Goal: Transaction & Acquisition: Purchase product/service

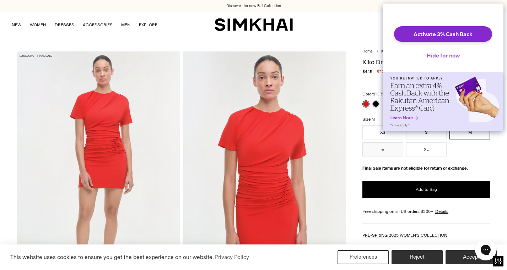
click at [441, 60] on button "Hide for now" at bounding box center [443, 56] width 44 height 16
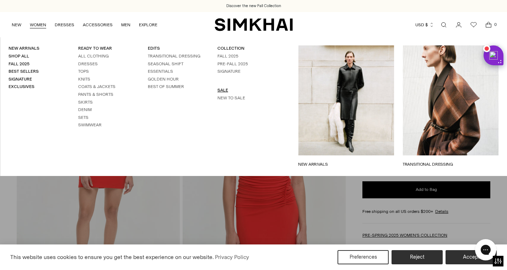
click at [223, 91] on link "SALE" at bounding box center [222, 90] width 11 height 5
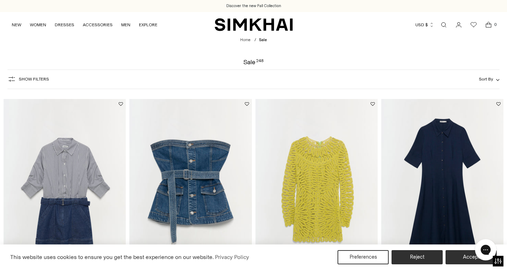
click at [33, 84] on button "Show Filters" at bounding box center [28, 78] width 42 height 11
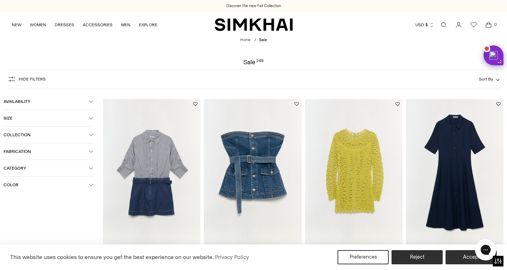
click at [51, 134] on span "Collection" at bounding box center [46, 134] width 85 height 5
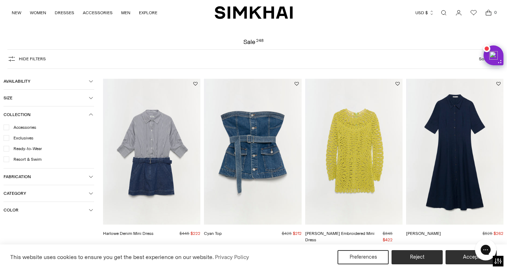
scroll to position [21, 0]
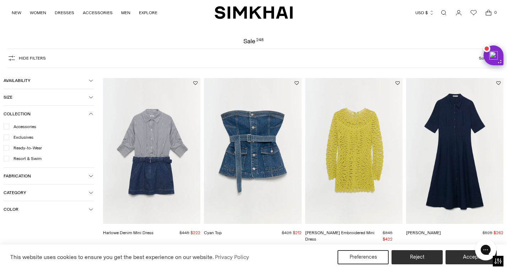
click at [51, 191] on span "Category" at bounding box center [46, 192] width 85 height 5
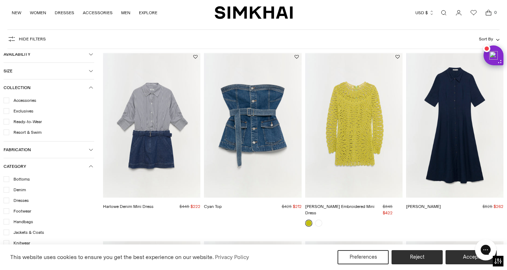
scroll to position [61, 0]
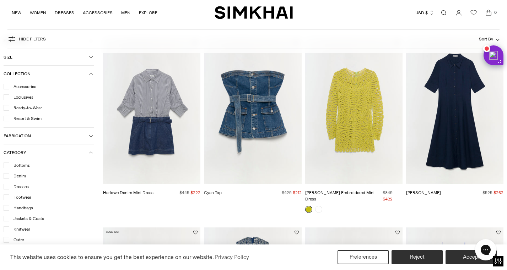
click at [32, 187] on div "Dresses" at bounding box center [49, 187] width 91 height 6
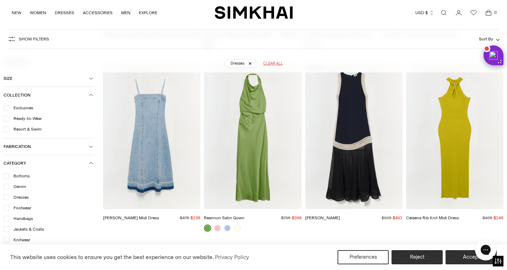
scroll to position [954, 0]
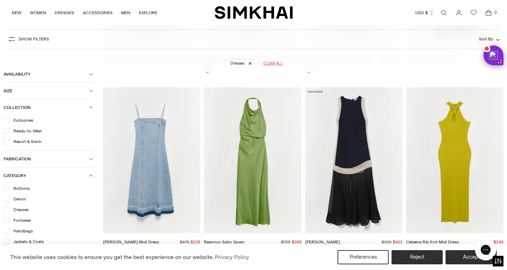
click at [0, 0] on img "Zakaria Dress" at bounding box center [0, 0] width 0 height 0
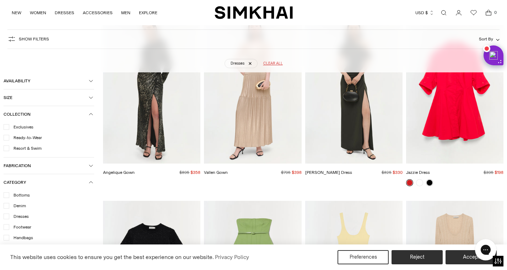
scroll to position [4069, 0]
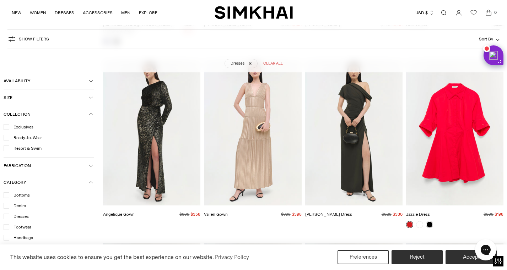
click at [69, 103] on button "Size" at bounding box center [49, 97] width 91 height 16
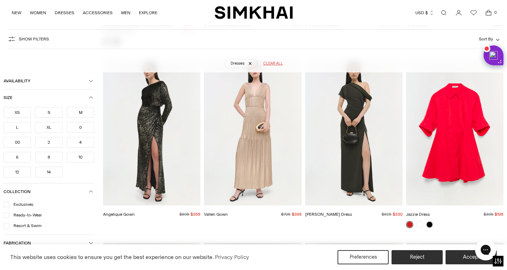
click at [20, 156] on div "6" at bounding box center [17, 157] width 27 height 11
click at [51, 157] on div "8" at bounding box center [48, 157] width 27 height 11
click at [89, 111] on div "M" at bounding box center [80, 112] width 27 height 11
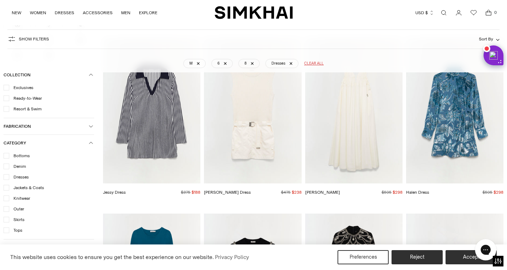
scroll to position [2039, 0]
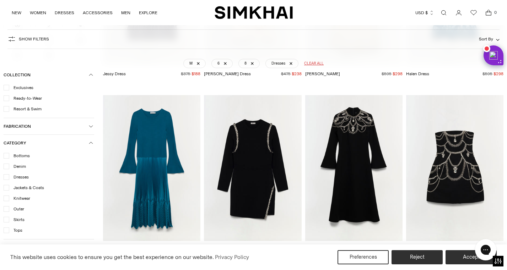
click at [0, 0] on img "Nyx Dress" at bounding box center [0, 0] width 0 height 0
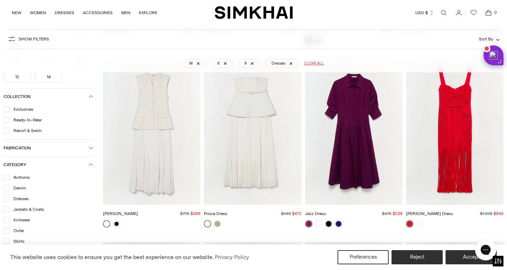
scroll to position [2443, 0]
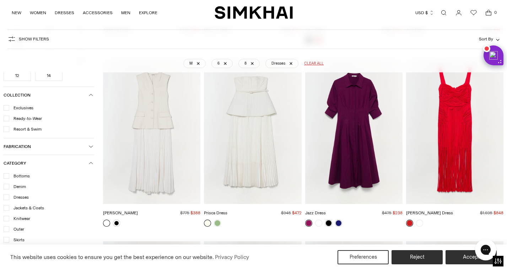
click at [0, 0] on img "Darby Dress" at bounding box center [0, 0] width 0 height 0
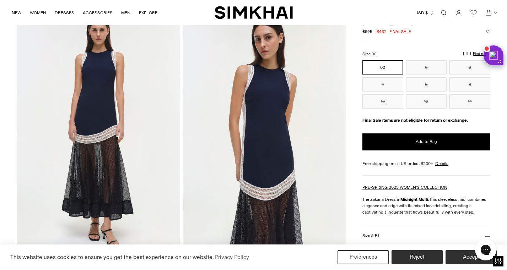
scroll to position [40, 0]
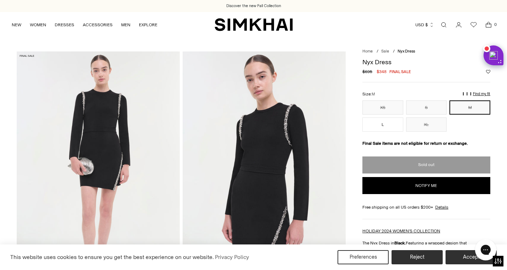
click at [268, 161] on img at bounding box center [263, 173] width 163 height 244
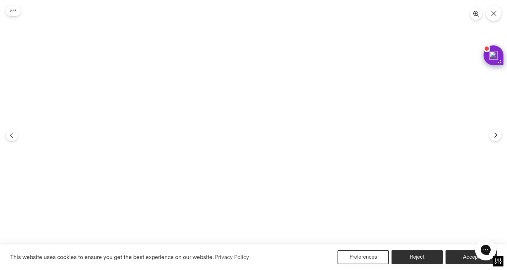
click at [377, 121] on div at bounding box center [253, 135] width 507 height 270
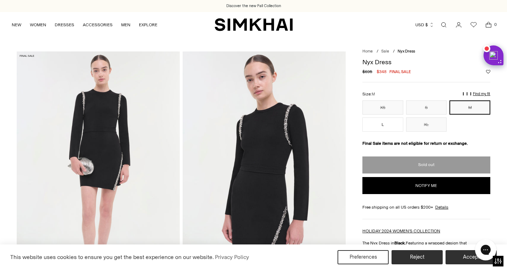
click at [120, 169] on img at bounding box center [98, 173] width 163 height 244
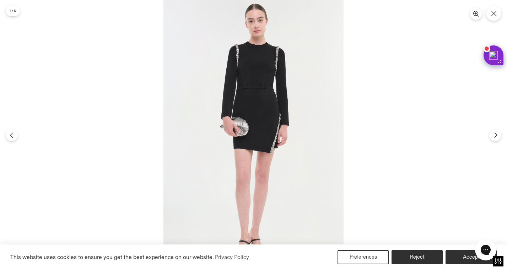
click at [133, 164] on div at bounding box center [253, 135] width 507 height 270
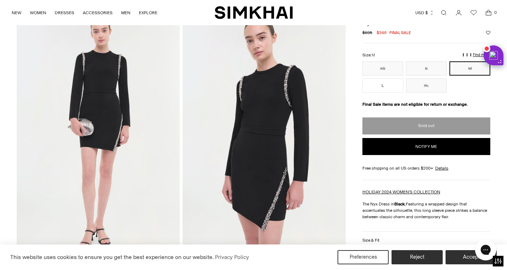
scroll to position [59, 0]
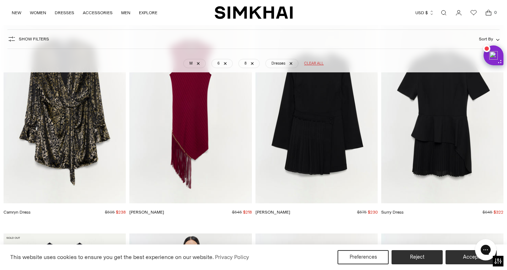
scroll to position [4491, 0]
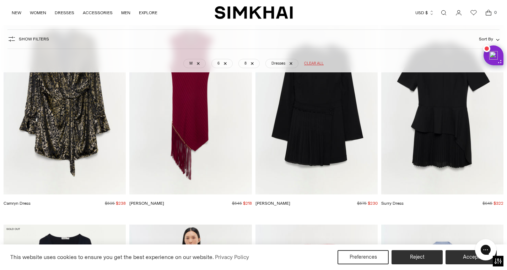
click at [0, 0] on img "Claire Dress" at bounding box center [0, 0] width 0 height 0
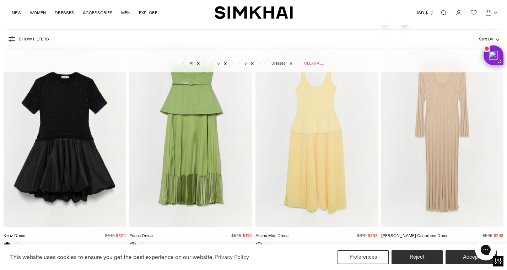
scroll to position [5121, 0]
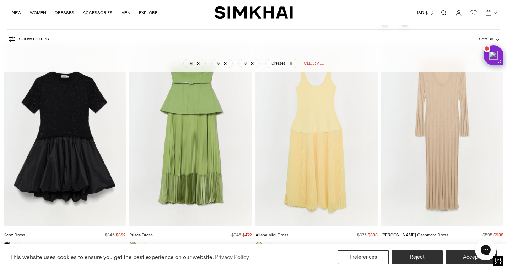
click at [0, 0] on img "Allana Midi Dress" at bounding box center [0, 0] width 0 height 0
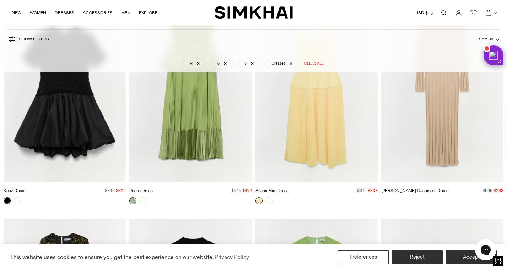
scroll to position [4981, 0]
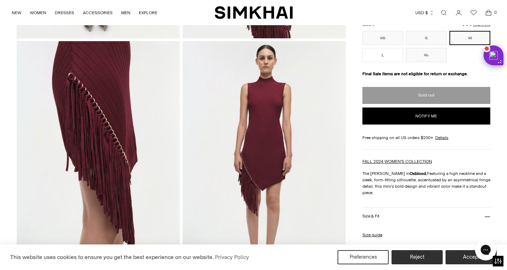
scroll to position [51, 0]
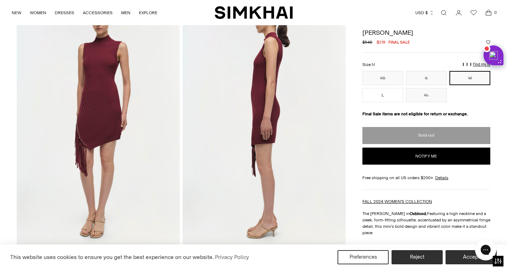
click at [461, 77] on button "M" at bounding box center [469, 78] width 41 height 14
click at [382, 100] on button "L" at bounding box center [382, 95] width 41 height 14
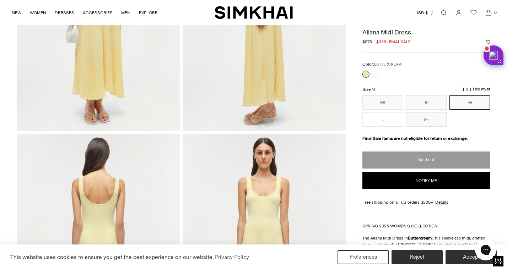
scroll to position [220, 0]
